Goal: Information Seeking & Learning: Learn about a topic

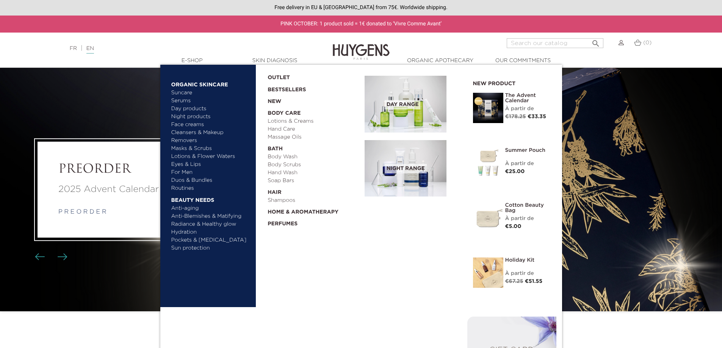
click at [193, 125] on link "Face creams" at bounding box center [210, 125] width 79 height 8
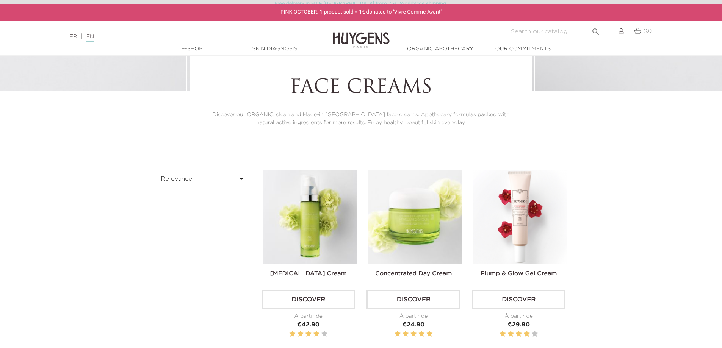
scroll to position [189, 0]
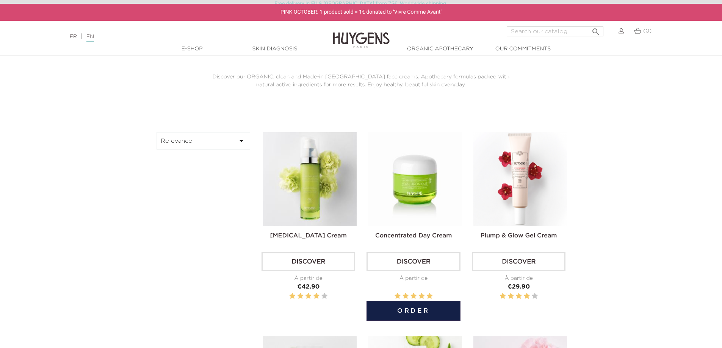
click at [418, 172] on img at bounding box center [415, 179] width 94 height 94
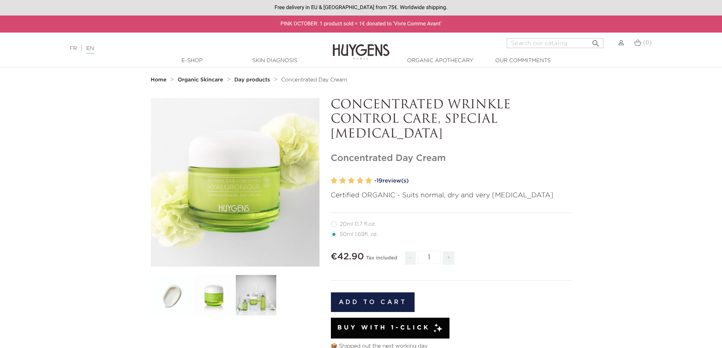
click at [283, 58] on link "Skin Diagnosis" at bounding box center [275, 61] width 76 height 8
